Goal: Obtain resource: Obtain resource

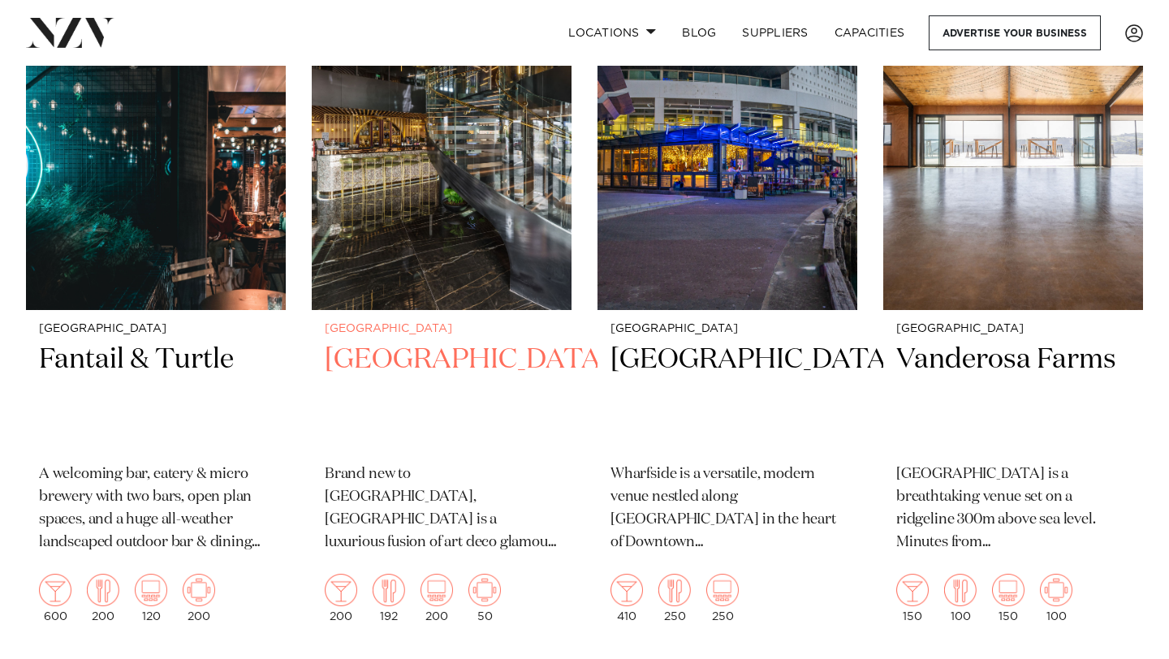
scroll to position [764, 0]
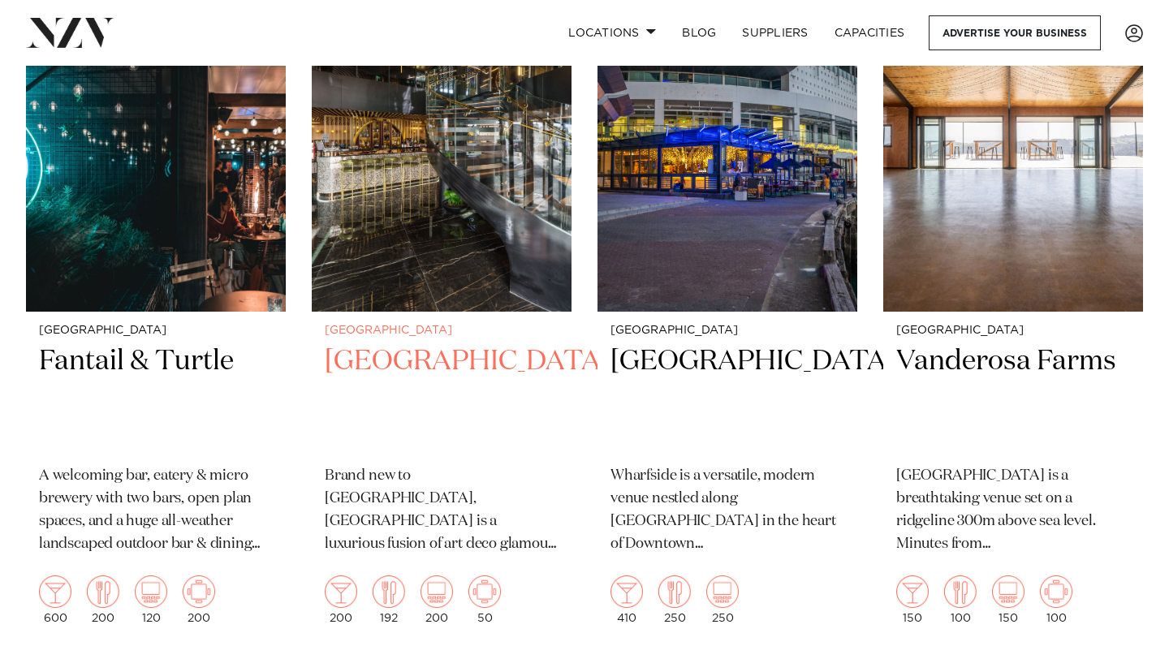
click at [444, 343] on h2 "[GEOGRAPHIC_DATA]" at bounding box center [442, 398] width 234 height 110
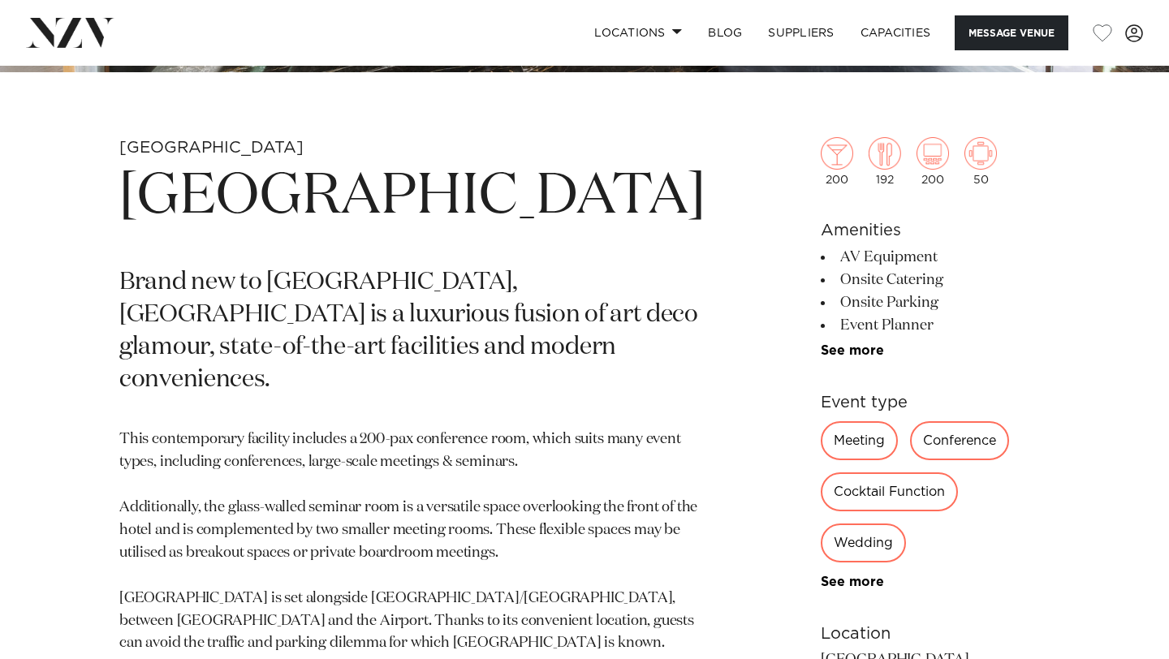
scroll to position [583, 0]
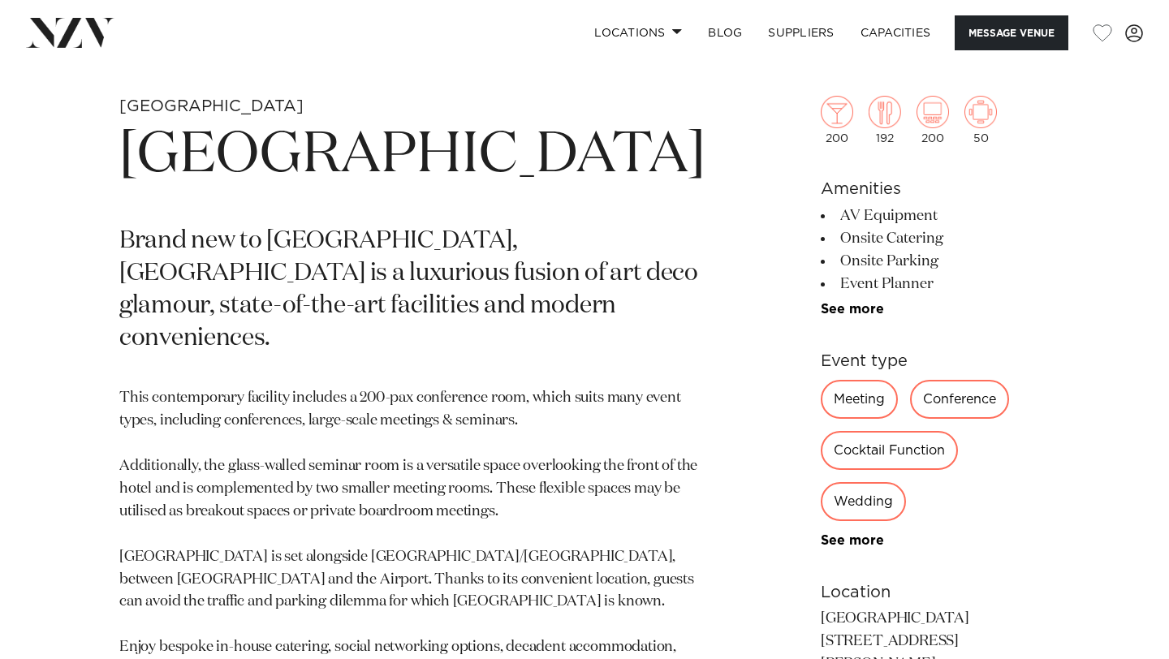
click at [861, 459] on div "Cocktail Function" at bounding box center [889, 450] width 137 height 39
click at [847, 449] on div "Cocktail Function" at bounding box center [889, 450] width 137 height 39
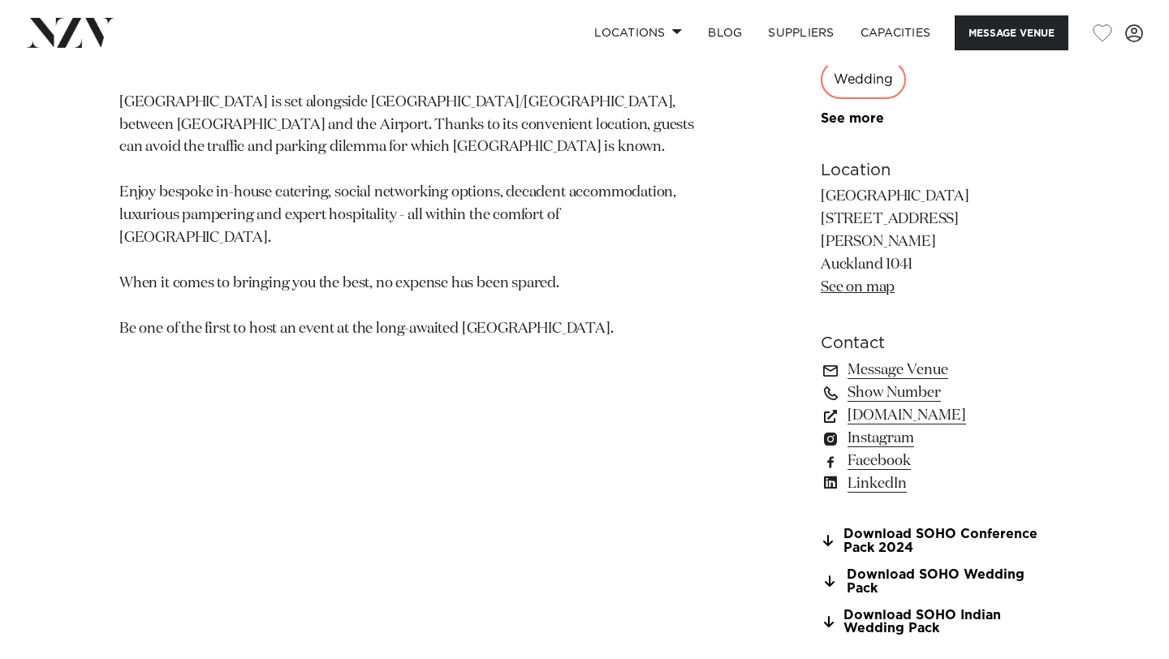
scroll to position [1038, 0]
click at [906, 527] on link "Download SOHO Conference Pack 2024" at bounding box center [935, 541] width 229 height 28
